Goal: Find specific page/section: Find specific page/section

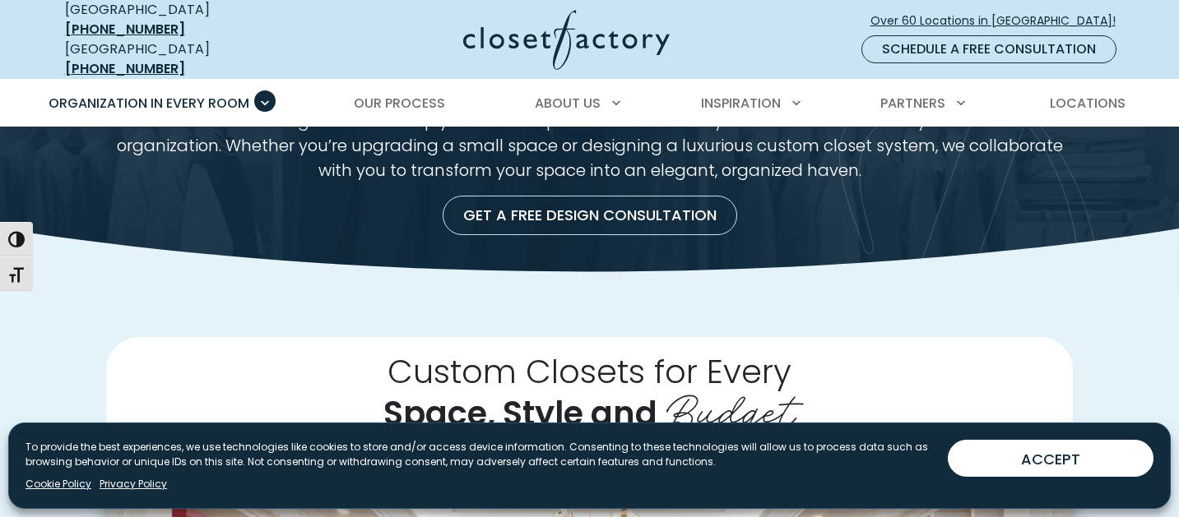
scroll to position [166, 0]
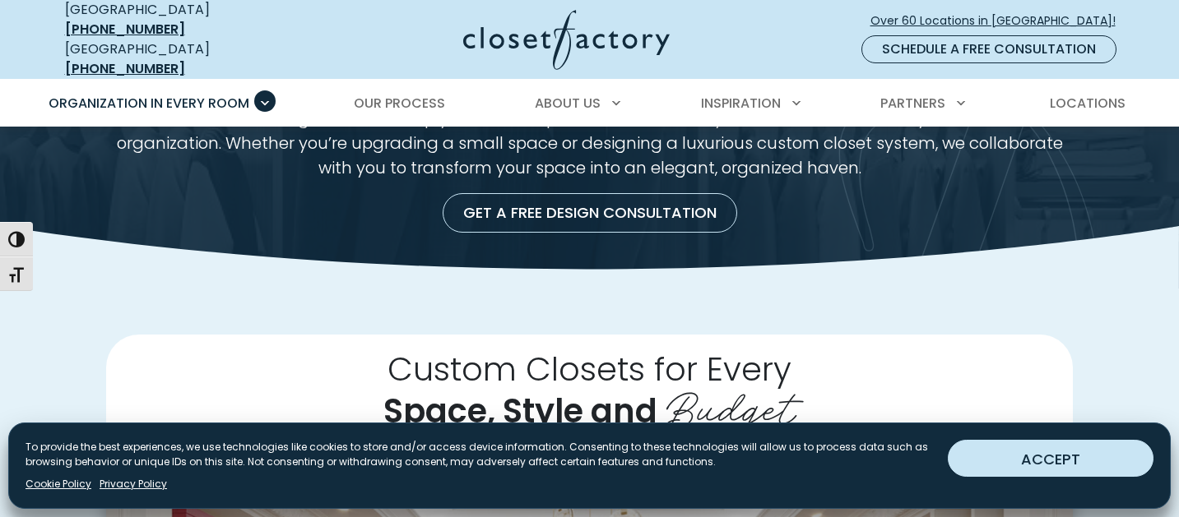
click at [1010, 462] on button "ACCEPT" at bounding box center [1050, 458] width 206 height 37
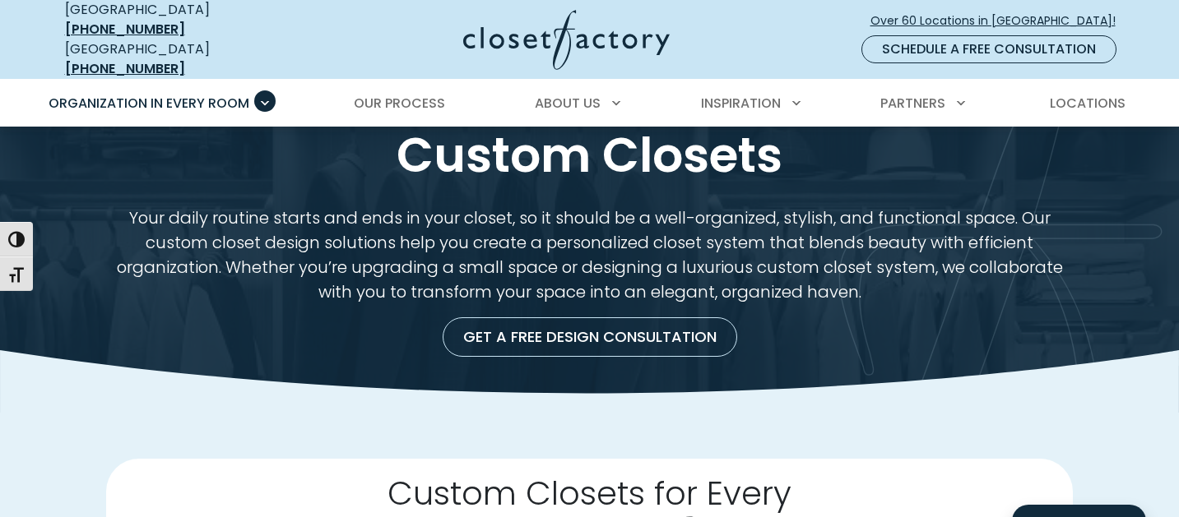
scroll to position [0, 0]
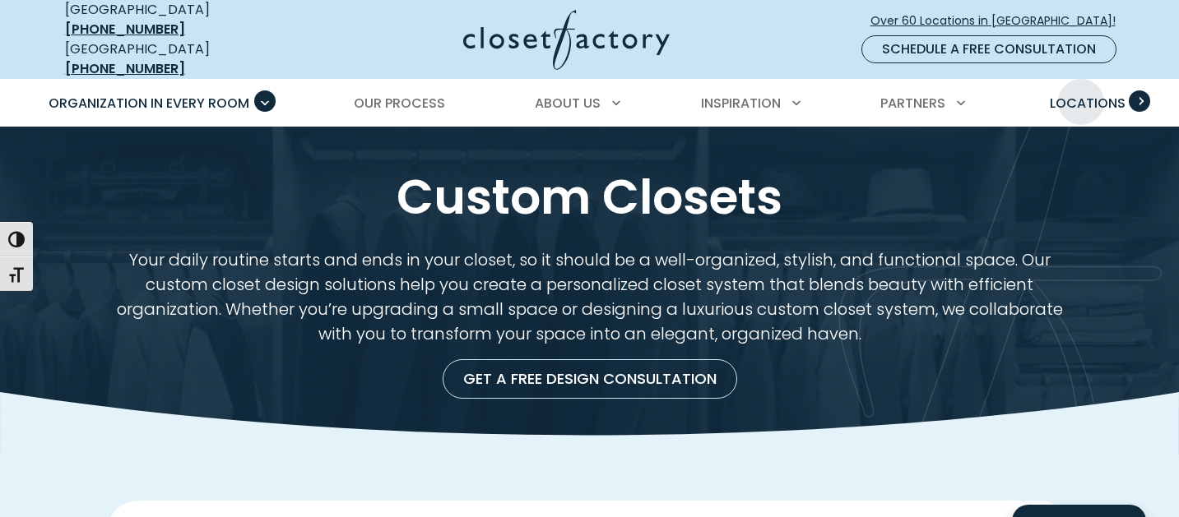
click at [1081, 94] on span "Locations" at bounding box center [1087, 103] width 76 height 19
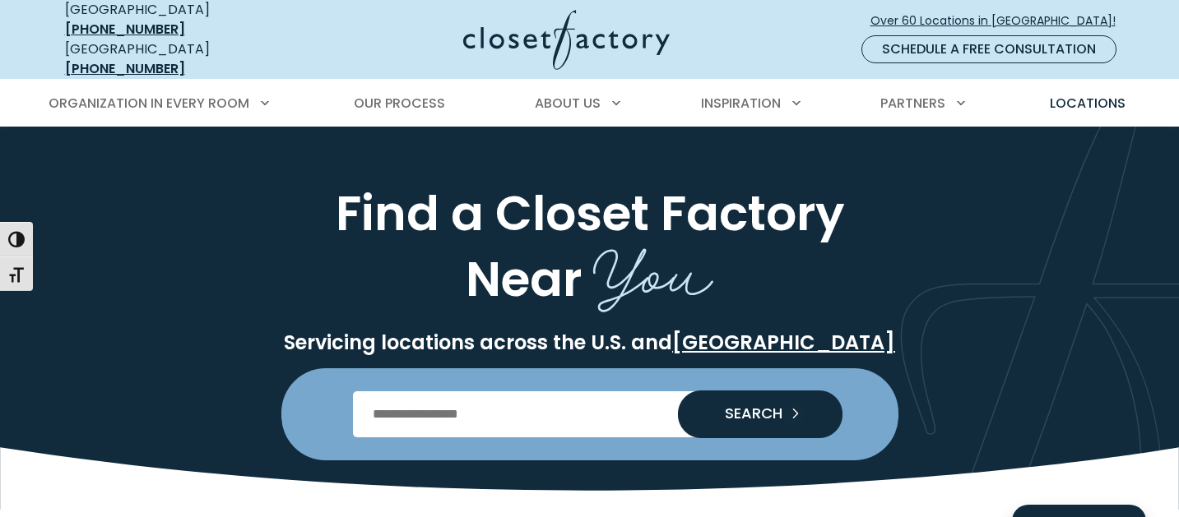
click at [532, 398] on input "Enter Postal Code" at bounding box center [589, 414] width 473 height 46
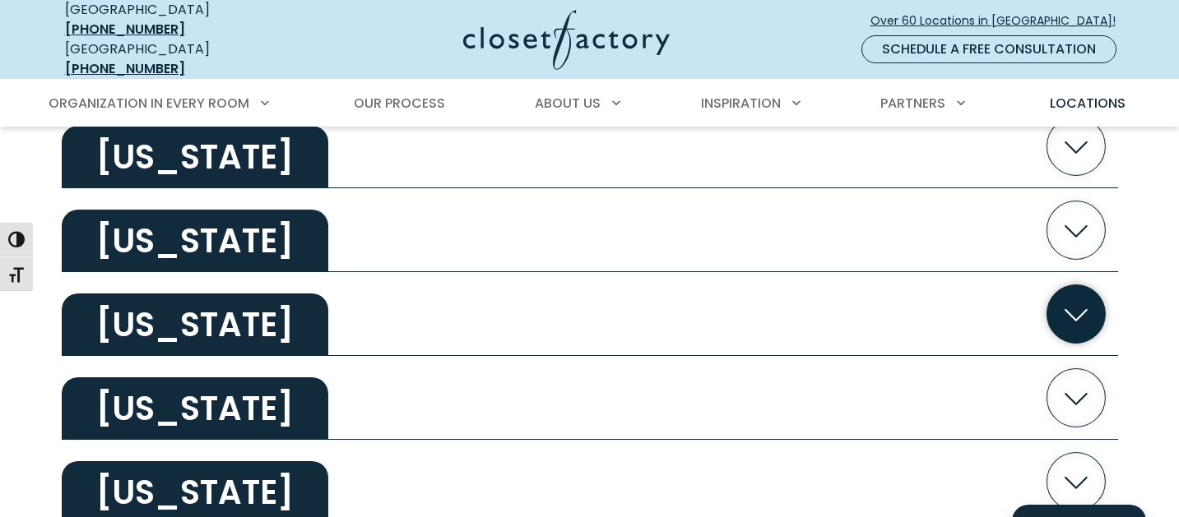
scroll to position [2164, 0]
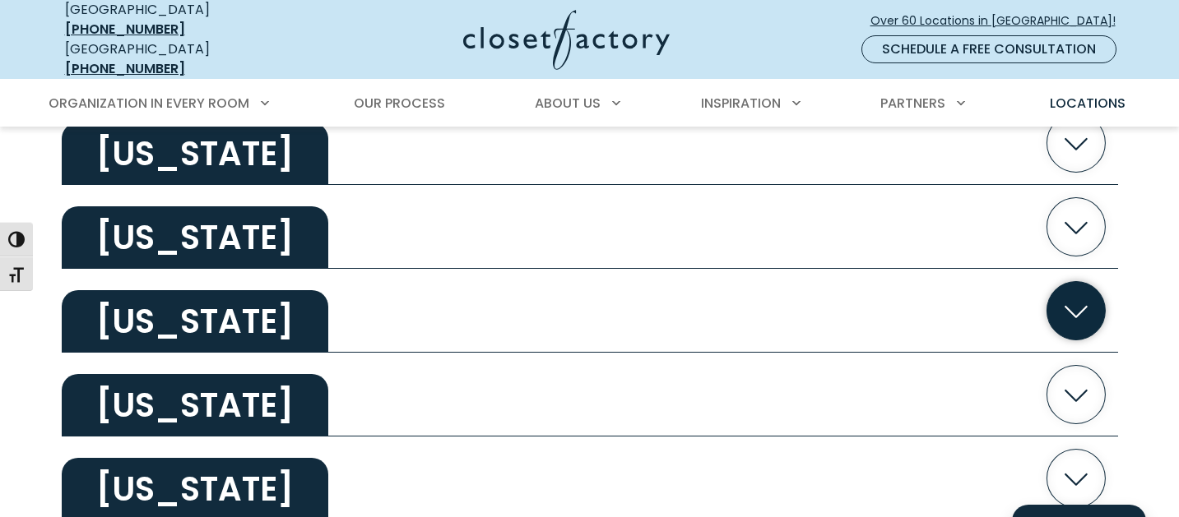
click at [1070, 306] on icon "button" at bounding box center [1075, 312] width 23 height 12
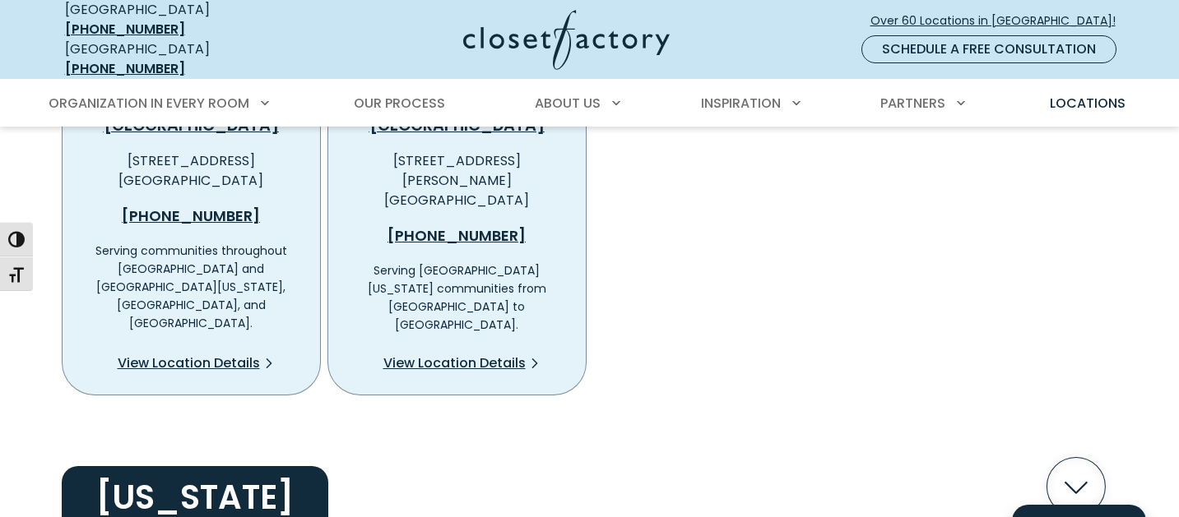
scroll to position [2479, 0]
